Goal: Communication & Community: Answer question/provide support

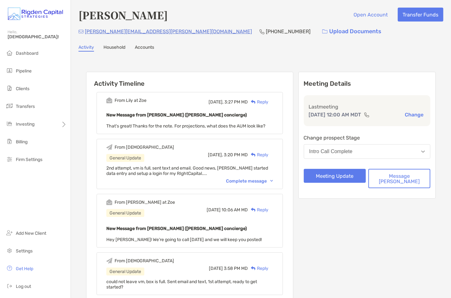
click at [268, 102] on div "Reply" at bounding box center [258, 102] width 21 height 7
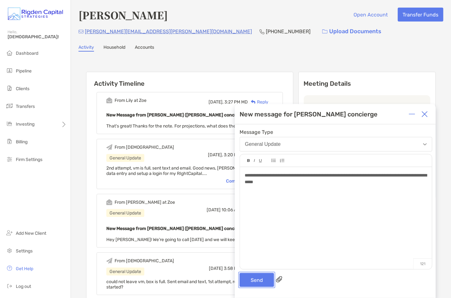
click at [262, 278] on button "Send" at bounding box center [257, 280] width 35 height 14
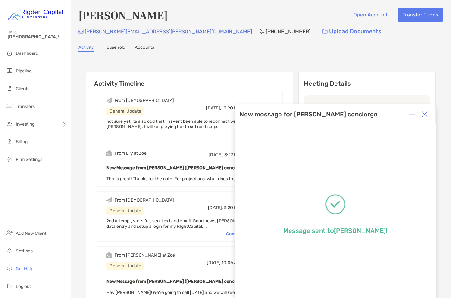
drag, startPoint x: 426, startPoint y: 114, endPoint x: 422, endPoint y: 111, distance: 5.0
click at [426, 113] on img at bounding box center [425, 114] width 6 height 6
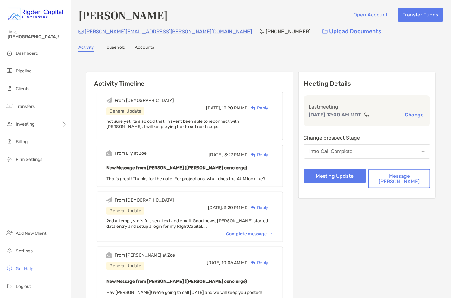
click at [324, 49] on div "Activity Household Accounts" at bounding box center [261, 48] width 365 height 7
